Goal: Transaction & Acquisition: Purchase product/service

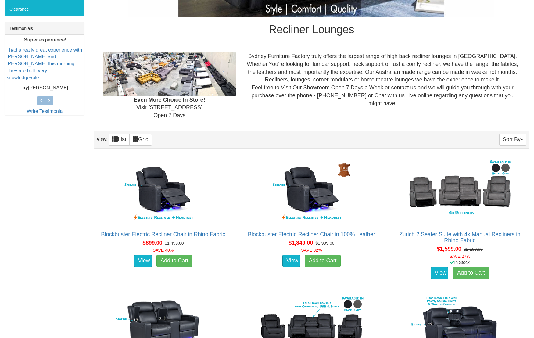
scroll to position [246, 0]
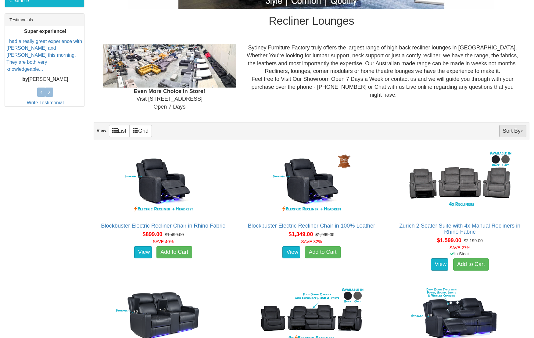
click at [518, 133] on button "Sort By" at bounding box center [513, 131] width 27 height 12
click at [517, 133] on button "Sort By" at bounding box center [513, 131] width 27 height 12
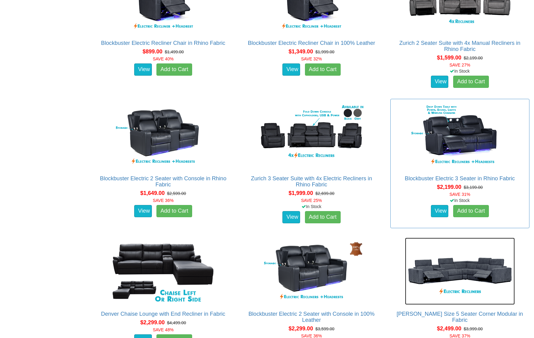
scroll to position [428, 0]
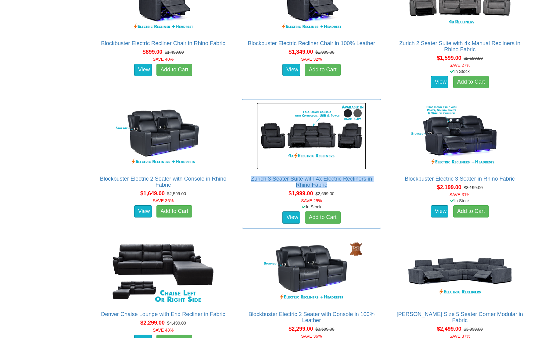
click at [320, 139] on img at bounding box center [312, 136] width 110 height 67
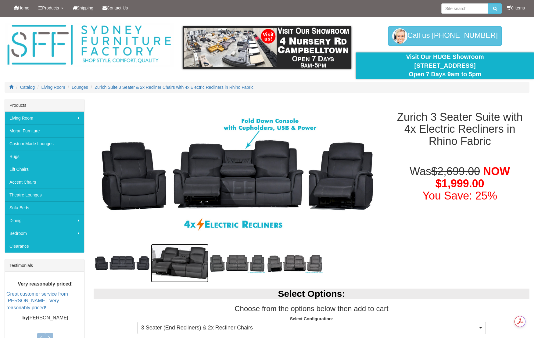
click at [182, 267] on img at bounding box center [180, 263] width 58 height 38
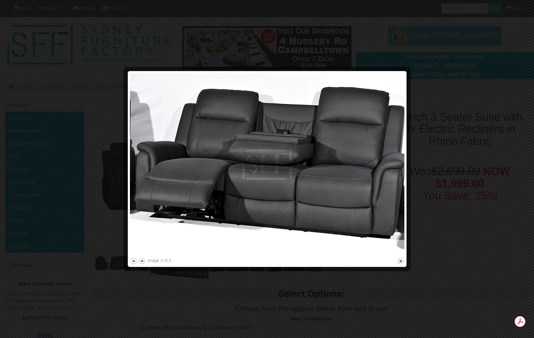
click at [400, 262] on button "close" at bounding box center [401, 261] width 8 height 8
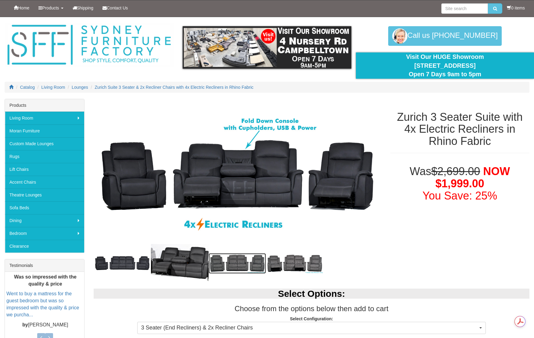
click at [250, 267] on img at bounding box center [238, 263] width 58 height 20
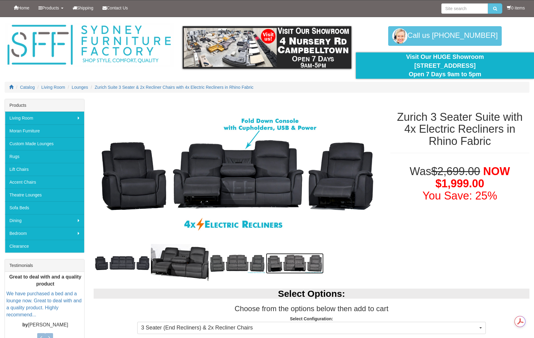
click at [300, 266] on img at bounding box center [295, 263] width 58 height 20
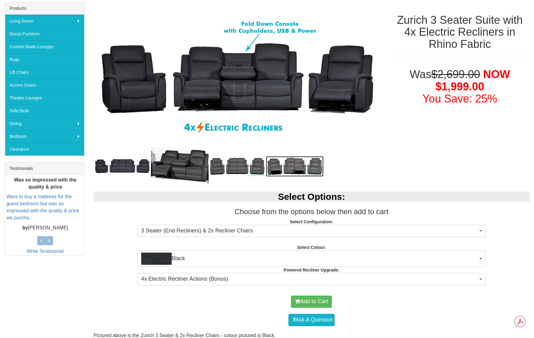
scroll to position [147, 0]
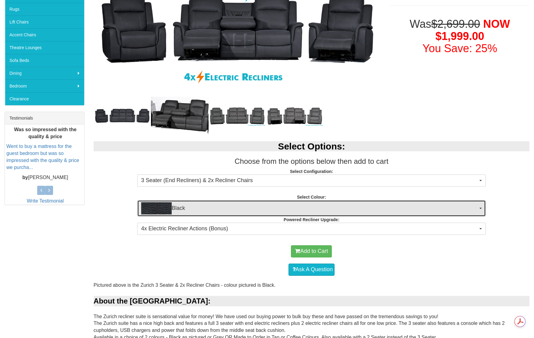
click at [464, 207] on span "Black" at bounding box center [309, 208] width 337 height 12
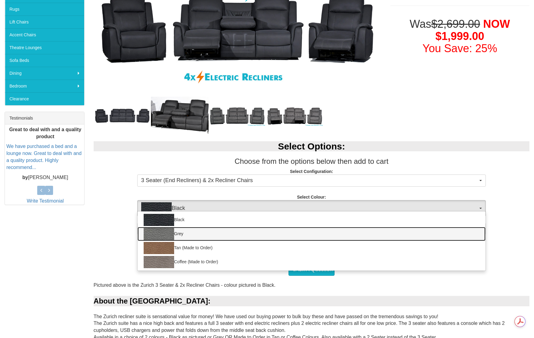
click at [177, 236] on link "Grey" at bounding box center [312, 234] width 348 height 14
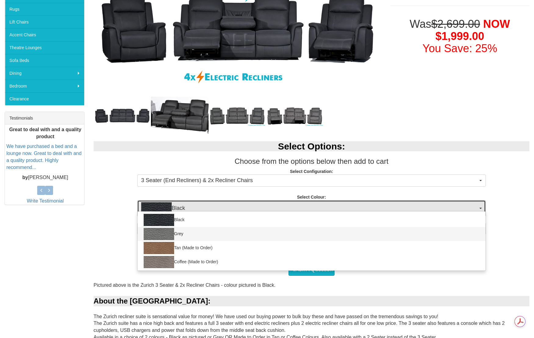
select select "1187"
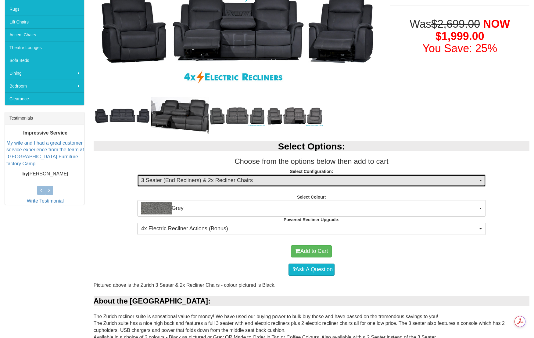
click at [374, 179] on span "3 Seater (End Recliners) & 2x Recliner Chairs" at bounding box center [309, 181] width 337 height 8
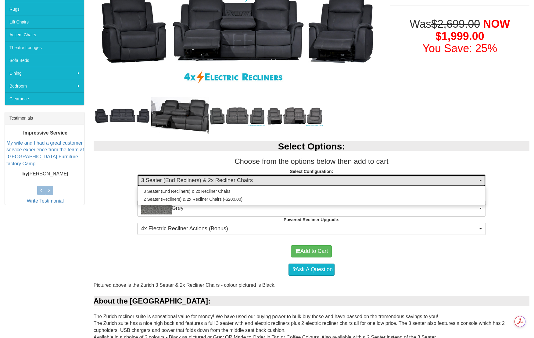
click at [374, 179] on span "3 Seater (End Recliners) & 2x Recliner Chairs" at bounding box center [309, 181] width 337 height 8
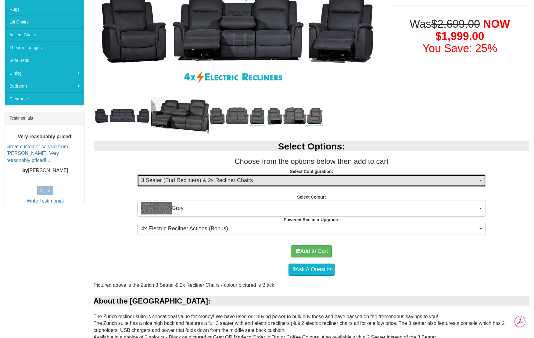
click at [374, 179] on span "3 Seater (End Recliners) & 2x Recliner Chairs" at bounding box center [309, 181] width 337 height 8
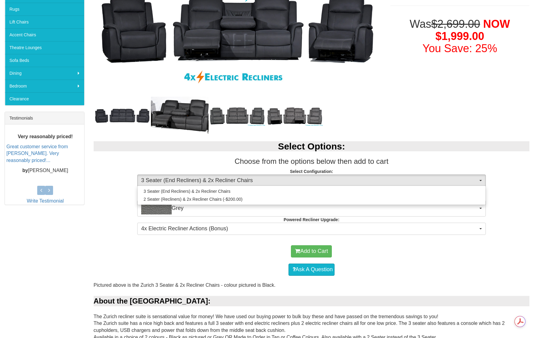
click at [426, 149] on h2 "Select Options:" at bounding box center [312, 146] width 436 height 10
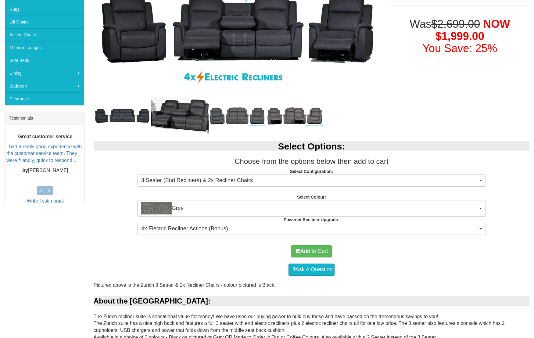
scroll to position [85, 0]
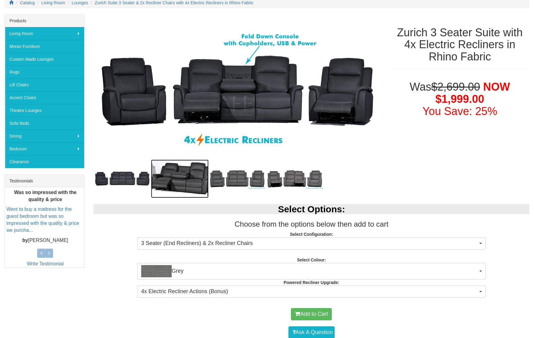
click at [181, 181] on img at bounding box center [180, 179] width 58 height 38
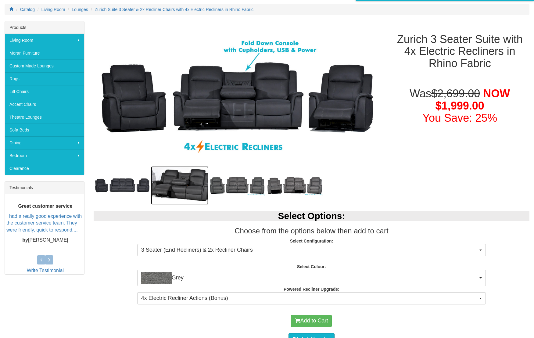
scroll to position [79, 0]
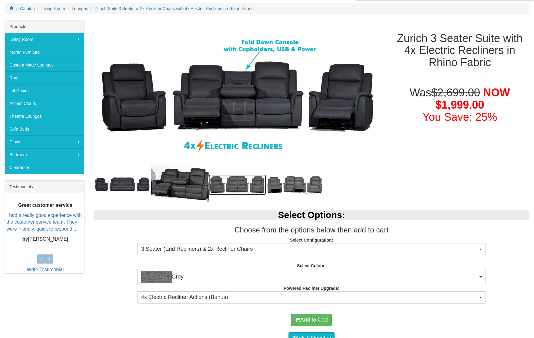
click at [246, 186] on img at bounding box center [238, 185] width 58 height 20
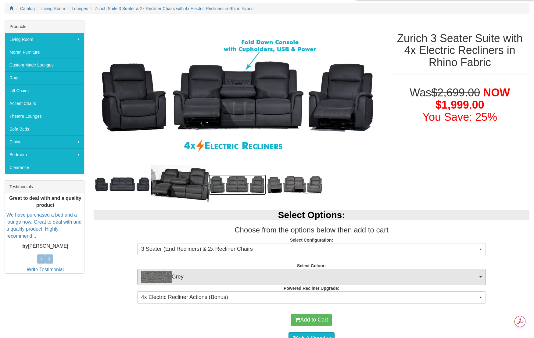
scroll to position [0, 0]
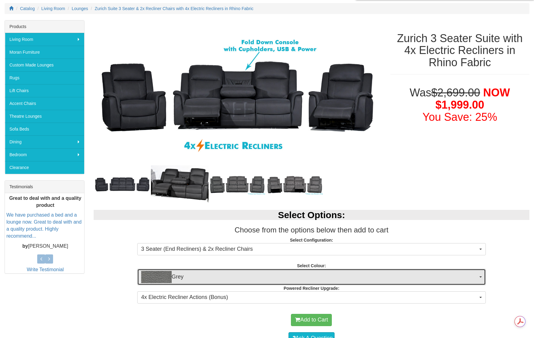
click at [278, 275] on span "Grey" at bounding box center [309, 277] width 337 height 12
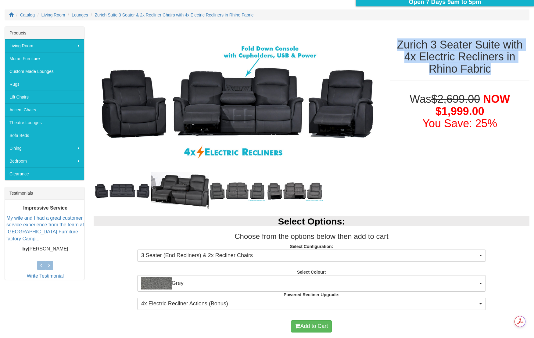
drag, startPoint x: 394, startPoint y: 44, endPoint x: 512, endPoint y: 69, distance: 120.4
click at [512, 69] on h1 "Zurich 3 Seater Suite with 4x Electric Recliners in Rhino Fabric" at bounding box center [460, 57] width 139 height 36
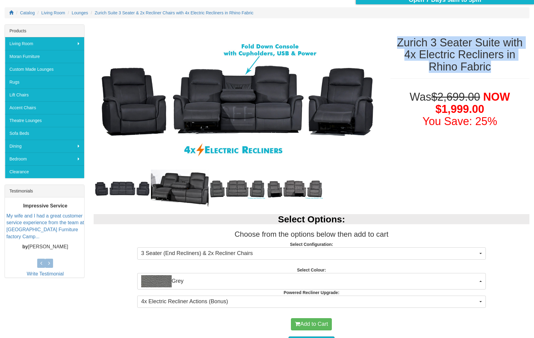
copy h1 "Zurich 3 Seater Suite with 4x Electric Recliners in Rhino Fabric"
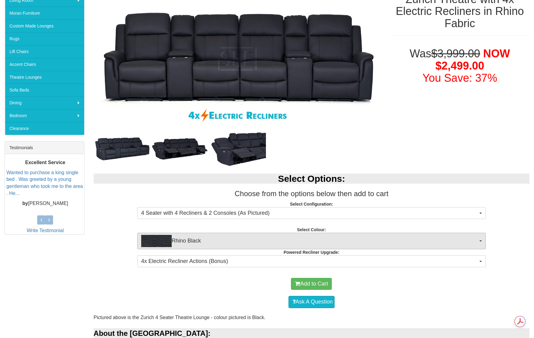
scroll to position [119, 0]
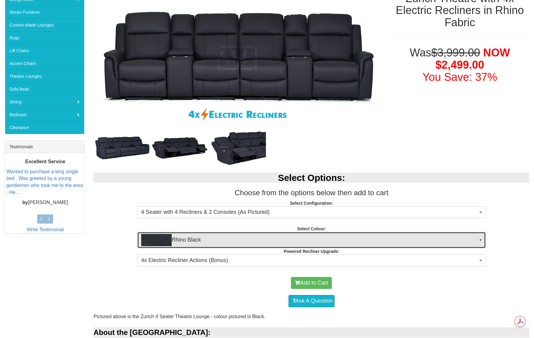
click at [427, 237] on span "Rhino Black" at bounding box center [309, 240] width 337 height 12
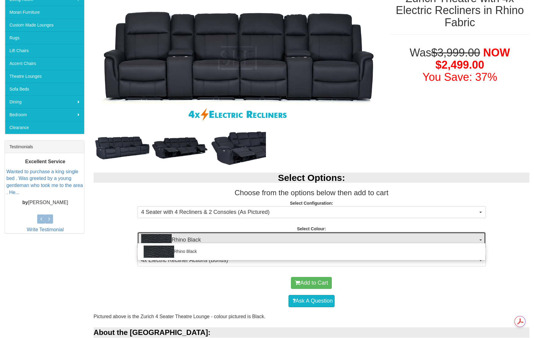
click at [427, 241] on span "Rhino Black" at bounding box center [309, 240] width 337 height 12
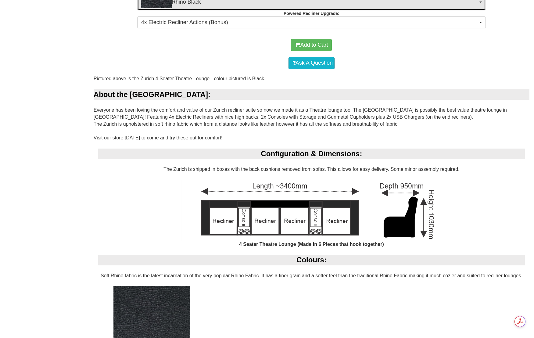
scroll to position [319, 0]
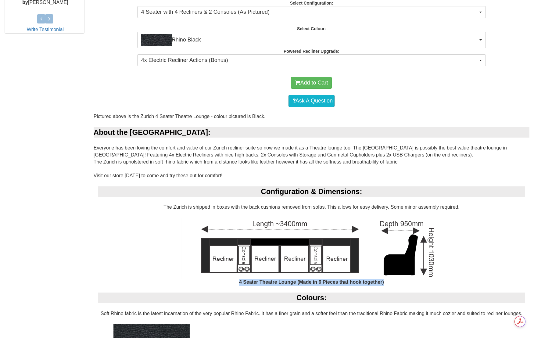
drag, startPoint x: 234, startPoint y: 281, endPoint x: 385, endPoint y: 284, distance: 151.1
click at [385, 284] on div "4 Seater Theatre Lounge (Made in 6 Pieces that hook together)" at bounding box center [311, 252] width 427 height 68
copy b "4 Seater Theatre Lounge (Made in 6 Pieces that hook together)"
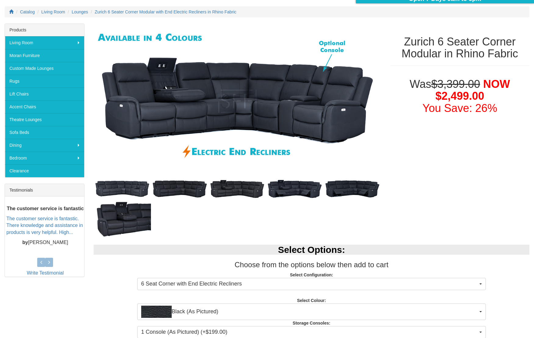
scroll to position [134, 0]
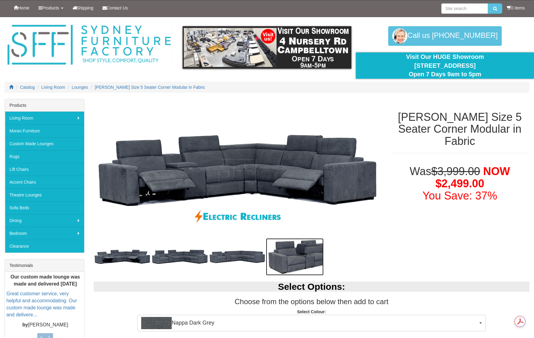
click at [298, 259] on img at bounding box center [295, 256] width 58 height 37
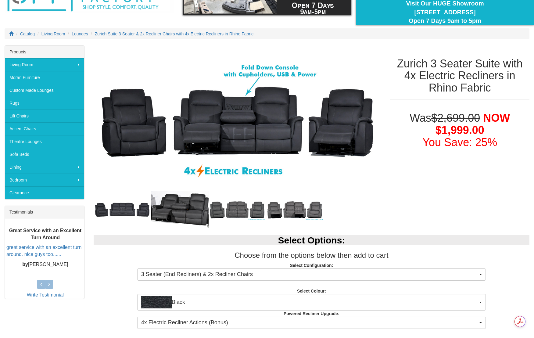
scroll to position [124, 0]
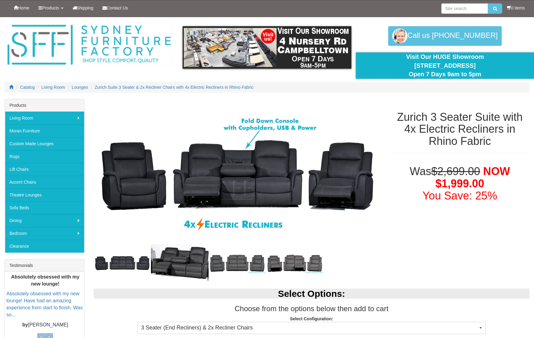
scroll to position [181, 0]
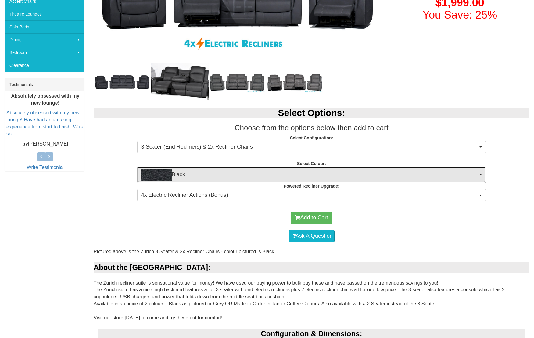
click at [257, 176] on span "Black" at bounding box center [309, 175] width 337 height 12
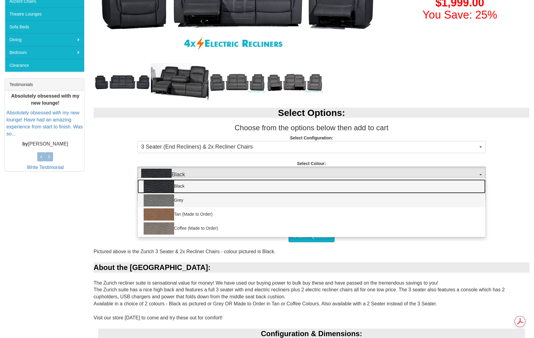
scroll to position [0, 0]
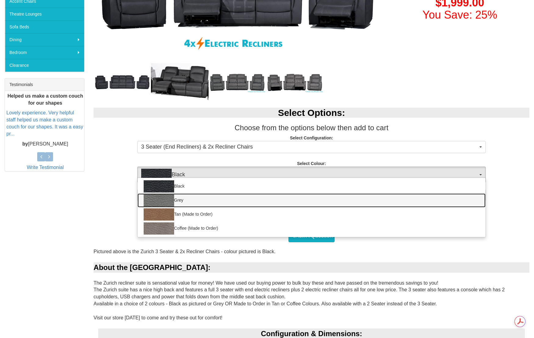
click at [183, 201] on link "Grey" at bounding box center [312, 201] width 348 height 14
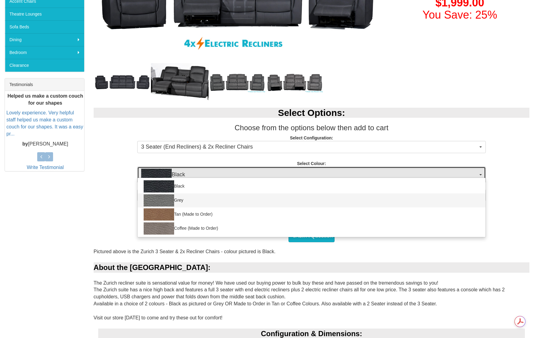
select select "1187"
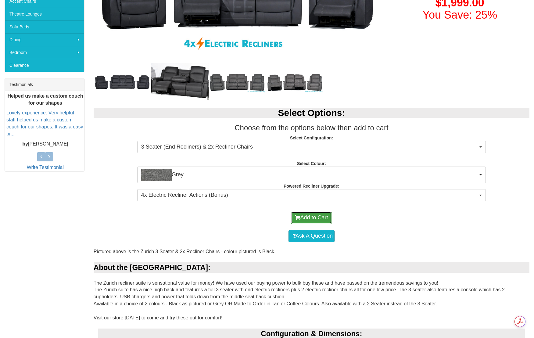
click at [307, 221] on button "Add to Cart" at bounding box center [311, 218] width 41 height 12
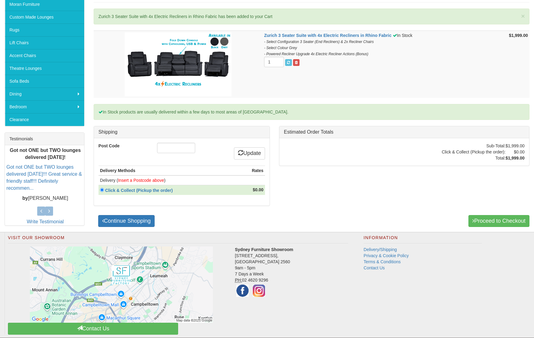
scroll to position [42, 0]
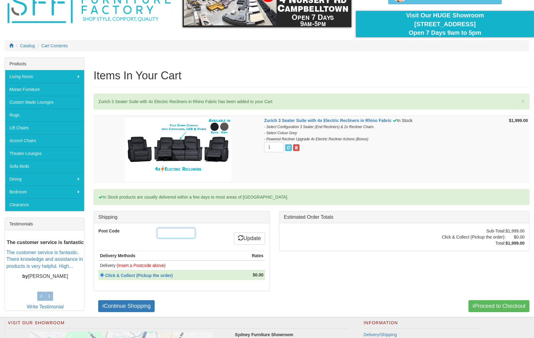
click at [179, 236] on input "Post Code" at bounding box center [176, 233] width 38 height 10
type input "2000"
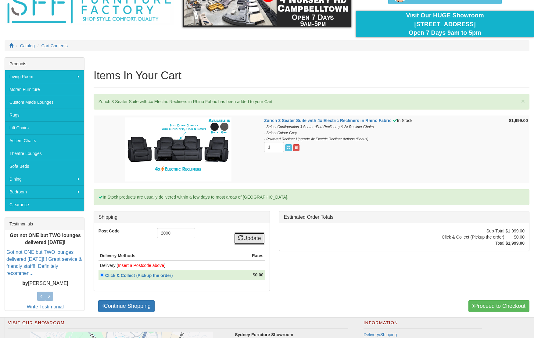
click at [240, 241] on link "Update" at bounding box center [249, 239] width 31 height 12
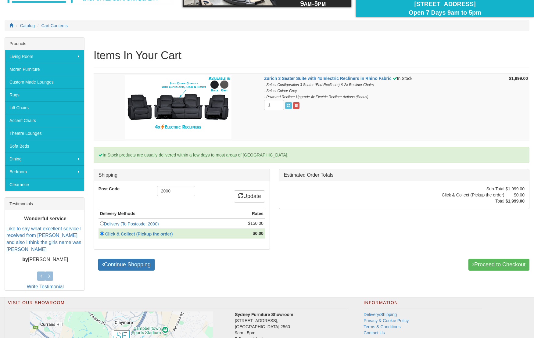
scroll to position [63, 0]
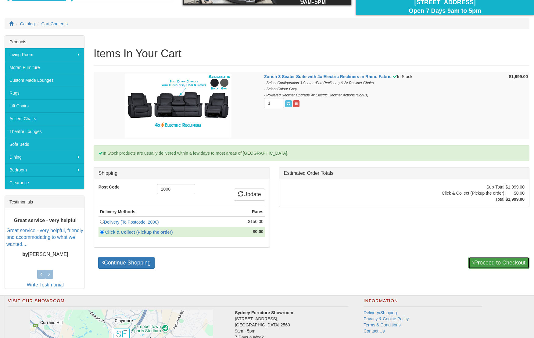
click at [489, 263] on link "Proceed to Checkout" at bounding box center [499, 263] width 61 height 12
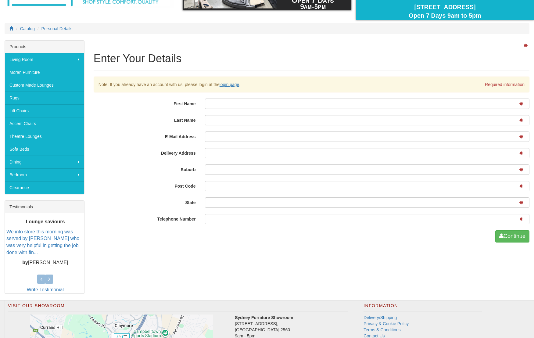
scroll to position [65, 0]
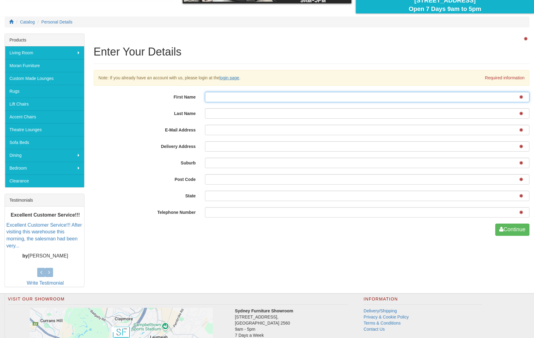
click at [246, 97] on input "First Name" at bounding box center [367, 97] width 325 height 10
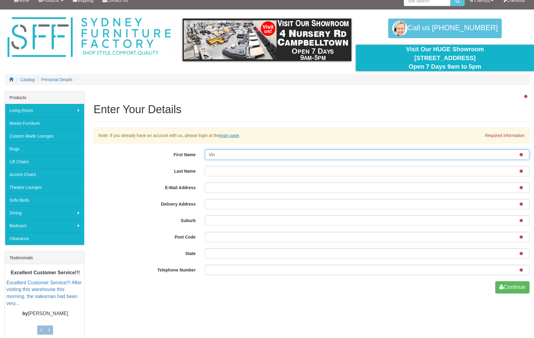
scroll to position [7, 0]
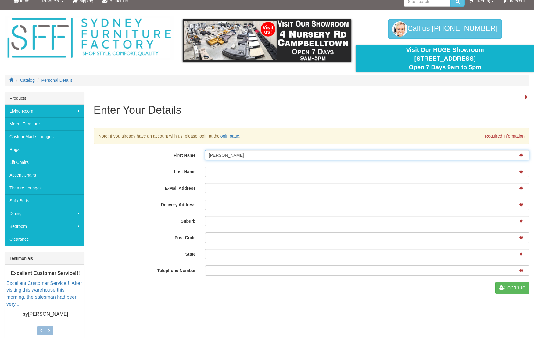
type input "[PERSON_NAME]"
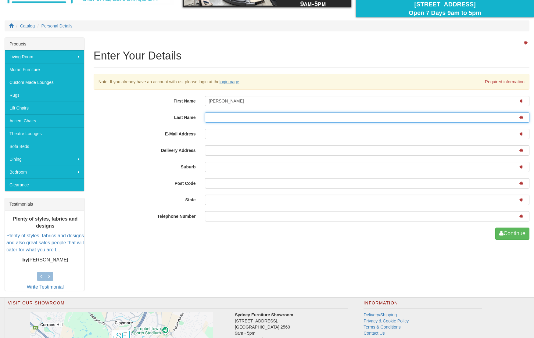
click at [219, 116] on input "Last Name" at bounding box center [367, 117] width 325 height 10
type input "[PERSON_NAME]"
click at [230, 133] on input "E-Mail Address" at bounding box center [367, 134] width 325 height 10
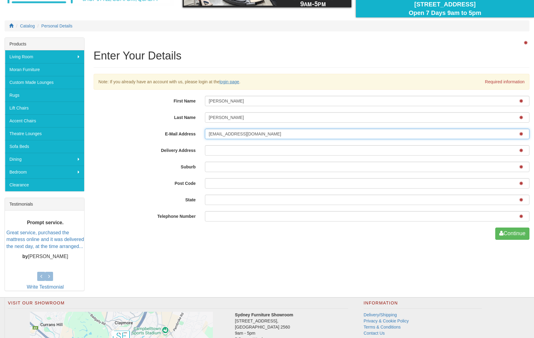
type input "vincenttn498@gmail.com"
click at [232, 149] on input "Delivery Address" at bounding box center [367, 150] width 325 height 10
click at [274, 151] on input "Unit 5903 93 Liverpool Street Sydney NSW 2000" at bounding box center [367, 150] width 325 height 10
type input "Unit 5903 93 Liverpool Street Sydney NSW 2000"
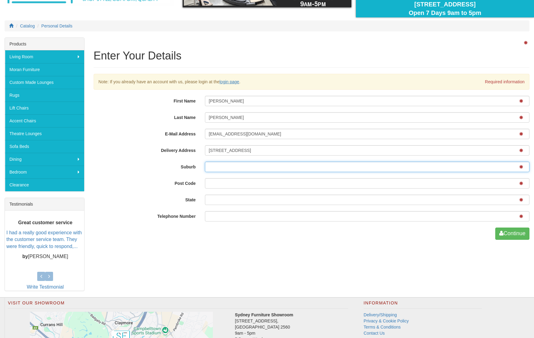
click at [228, 166] on input "Suburb" at bounding box center [367, 167] width 325 height 10
paste input "Sydney"
type input "Sydney"
drag, startPoint x: 266, startPoint y: 150, endPoint x: 328, endPoint y: 152, distance: 62.3
click at [328, 152] on input "Unit 5903 93 Liverpool Street Sydney NSW 2000" at bounding box center [367, 150] width 325 height 10
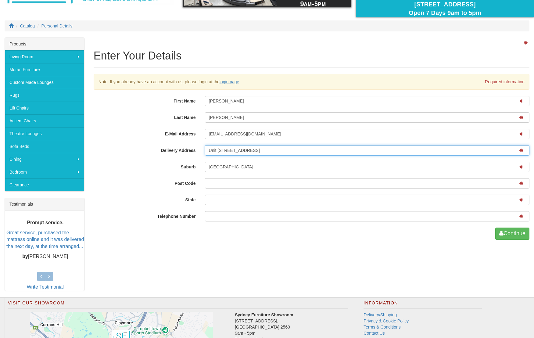
type input "Unit 5903 93 Liverpool Street"
click at [246, 186] on input "Post Code" at bounding box center [367, 183] width 325 height 10
type input "2000"
click at [219, 200] on input "State" at bounding box center [367, 200] width 325 height 10
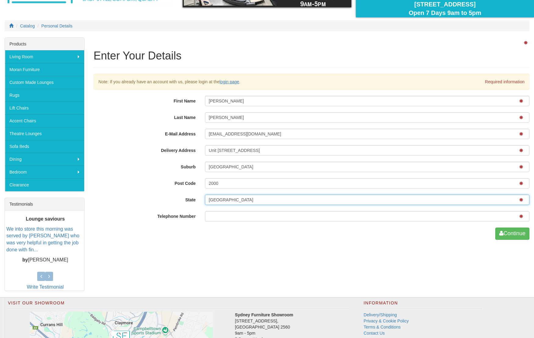
type input "NSW"
click at [221, 219] on input "Telephone Number" at bounding box center [367, 216] width 325 height 10
type input "0"
type input "0468779933"
click at [419, 241] on div "Enter Your Details Note: If you already have an account with us, please login a…" at bounding box center [311, 140] width 445 height 205
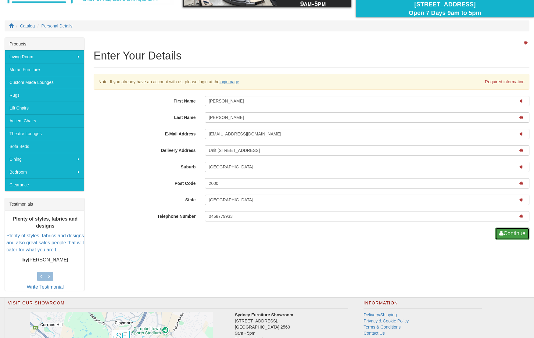
click at [518, 236] on button "Continue" at bounding box center [513, 234] width 34 height 12
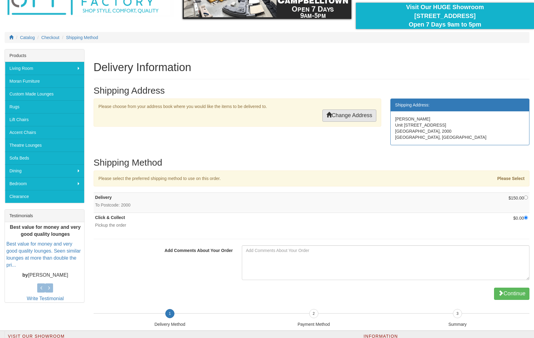
scroll to position [60, 0]
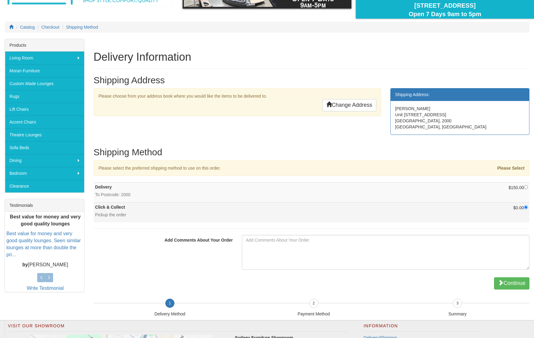
click at [438, 213] on td "$0.00" at bounding box center [449, 213] width 161 height 20
radio input "true"
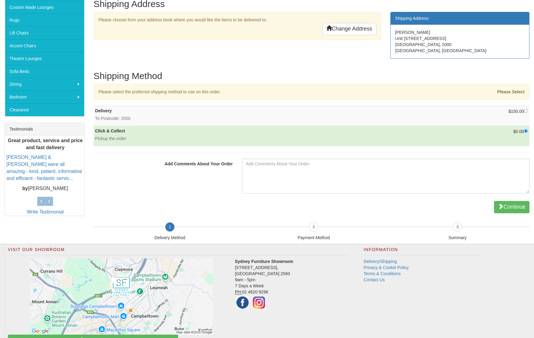
scroll to position [137, 0]
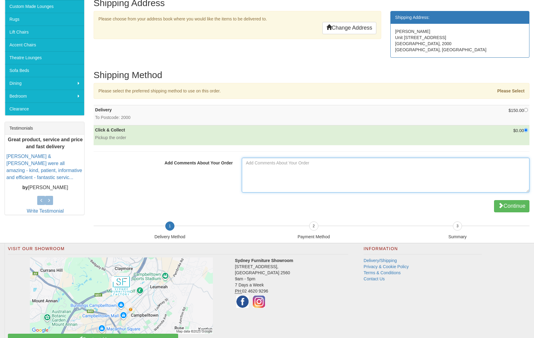
click at [295, 170] on textarea "Add Comments About Your Order" at bounding box center [386, 175] width 288 height 35
paste textarea "Prachayakorn Suyaphant"
type textarea "My driver will pick it up. His name is Prachayakorn Suyaphant"
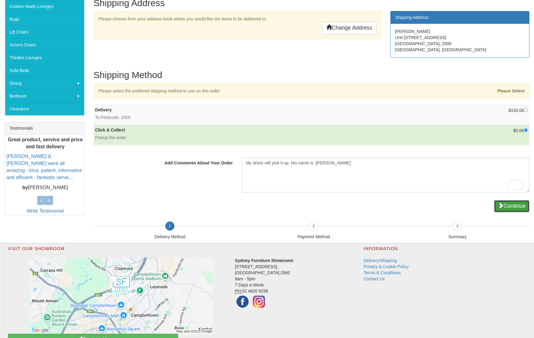
click at [509, 207] on button "Continue" at bounding box center [511, 206] width 35 height 12
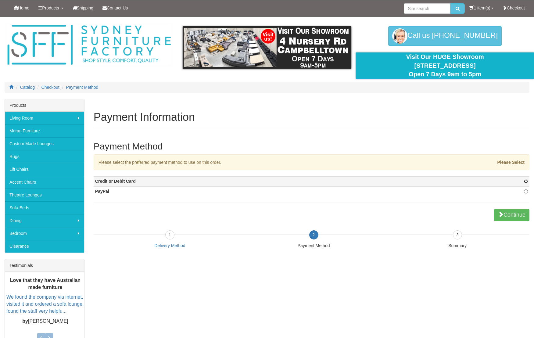
click at [527, 183] on input "radio" at bounding box center [526, 181] width 4 height 4
radio input "true"
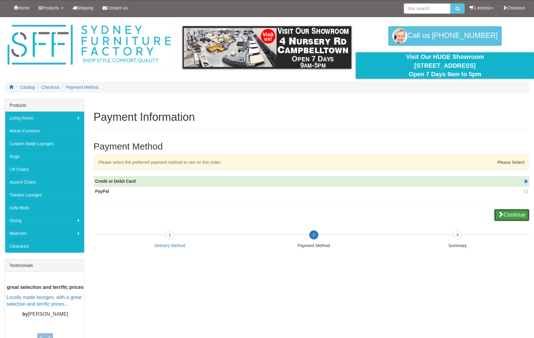
click at [517, 215] on button "Continue" at bounding box center [511, 215] width 35 height 12
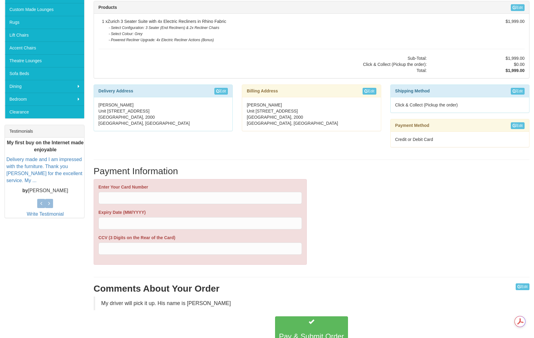
scroll to position [130, 0]
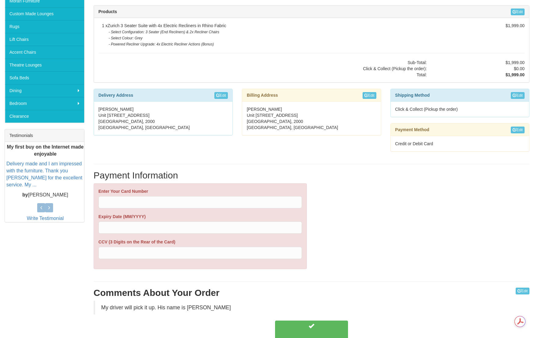
drag, startPoint x: 189, startPoint y: 218, endPoint x: 183, endPoint y: 210, distance: 9.7
click at [189, 218] on label "Expiry Date (MM/YYYY)" at bounding box center [201, 217] width 204 height 6
drag, startPoint x: 183, startPoint y: 210, endPoint x: 180, endPoint y: 205, distance: 5.8
click at [183, 210] on div "Enter Your Card Number Expiry Date (MM/YYYY) CCV (3 Digits on the Rear of the C…" at bounding box center [201, 226] width 204 height 76
click at [181, 218] on label "Expiry Date (MM/YYYY)" at bounding box center [201, 217] width 204 height 6
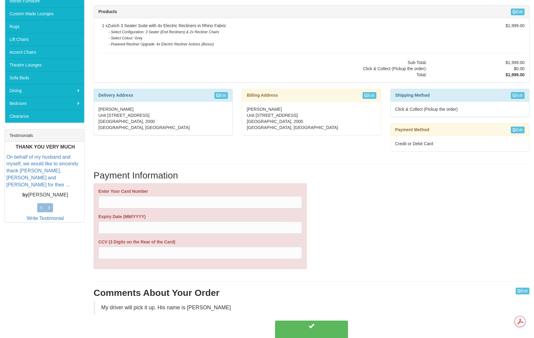
click at [122, 223] on div at bounding box center [201, 228] width 204 height 12
click at [99, 229] on div at bounding box center [201, 228] width 204 height 12
click at [115, 260] on div "Enter Your Card Number Expiry Date (MM/YYYY) CCV (3 Digits on the Rear of the C…" at bounding box center [201, 226] width 204 height 76
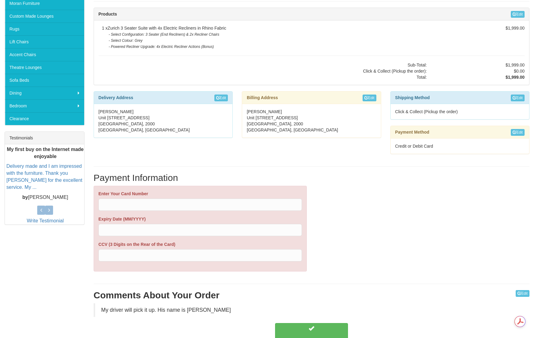
scroll to position [126, 0]
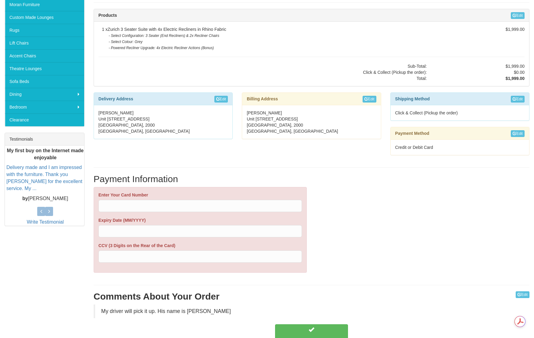
click at [337, 263] on div "Enter Your Card Number Expiry Date (MM/YYYY) CCV (3 Digits on the Rear of the C…" at bounding box center [311, 233] width 445 height 92
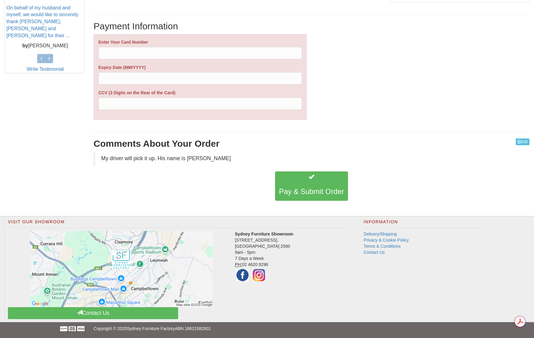
scroll to position [254, 0]
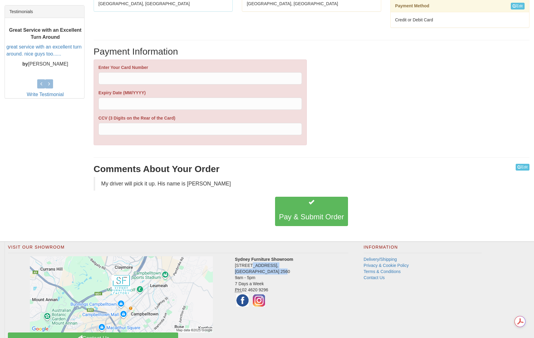
drag, startPoint x: 235, startPoint y: 268, endPoint x: 285, endPoint y: 271, distance: 50.2
click at [285, 271] on address "Sydney Furniture Showroom 4 Nursery Road, Campbelltown NSW 2560 9am - 5pm 7 Day…" at bounding box center [178, 282] width 341 height 52
copy address "4 Nursery Road, Campbelltown NSW 2560"
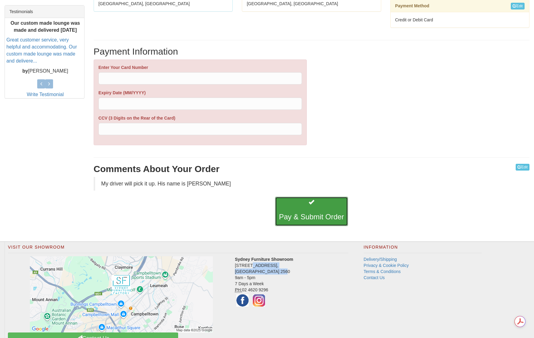
click at [330, 210] on button "Pay & Submit Order" at bounding box center [311, 211] width 73 height 29
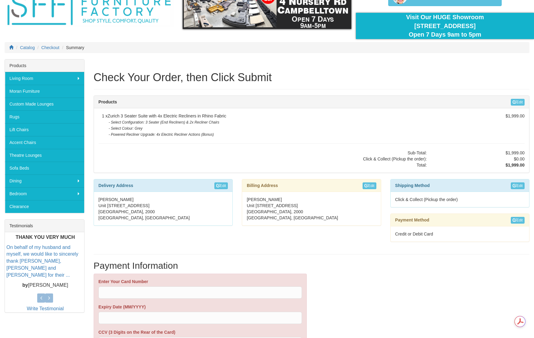
scroll to position [0, 0]
